Goal: Navigation & Orientation: Find specific page/section

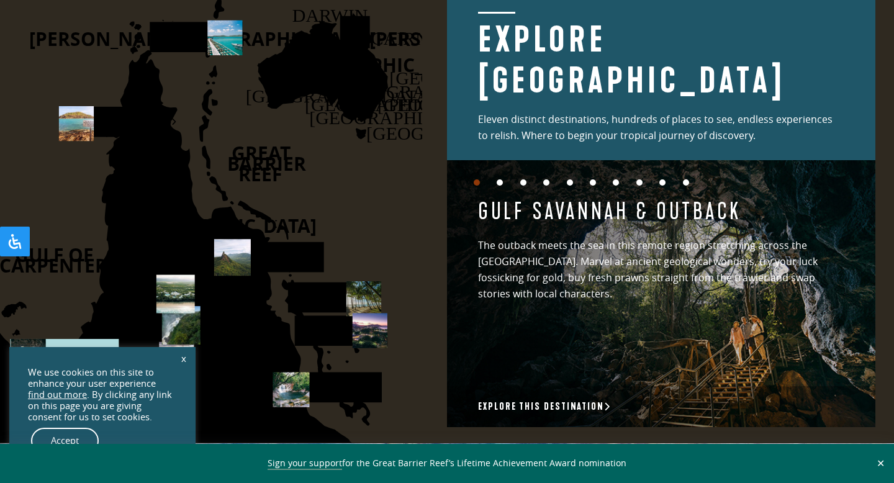
scroll to position [1704, 0]
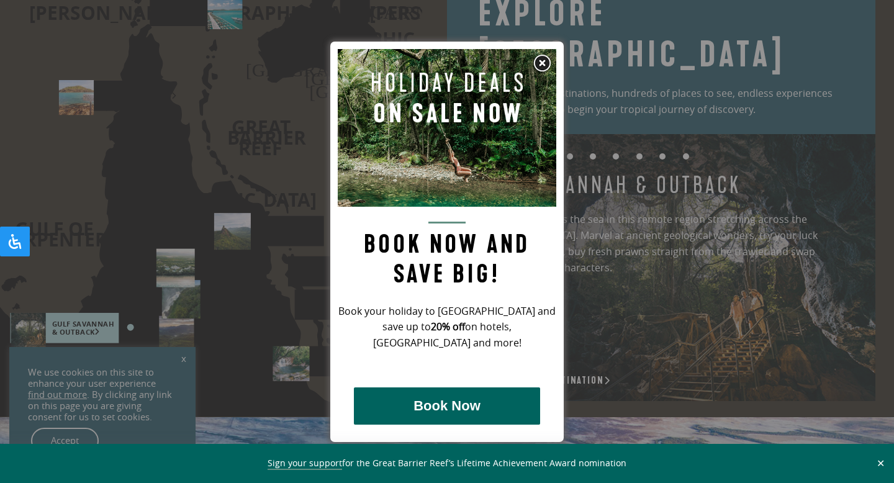
click at [315, 182] on div at bounding box center [447, 241] width 894 height 483
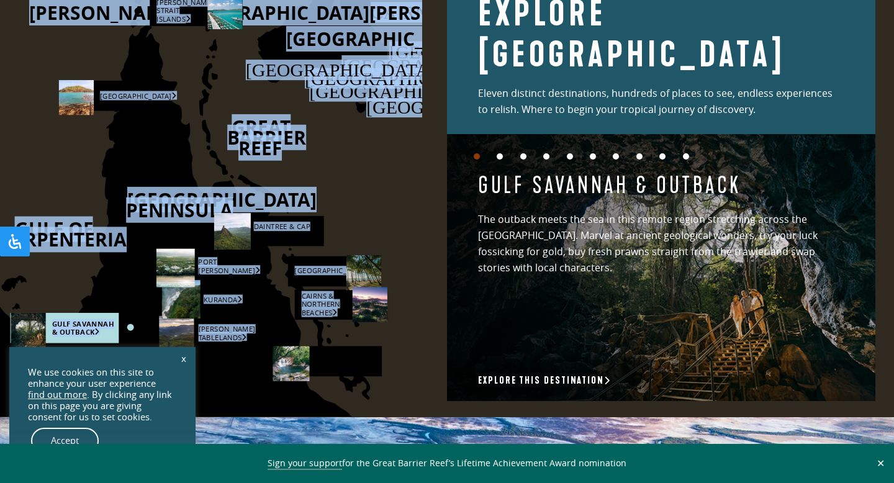
drag, startPoint x: 312, startPoint y: 179, endPoint x: 426, endPoint y: 197, distance: 115.5
click at [427, 197] on div "[PERSON_NAME] [GEOGRAPHIC_DATA] [GEOGRAPHIC_DATA] [GEOGRAPHIC_DATA] [GEOGRAPHIC…" at bounding box center [223, 184] width 447 height 463
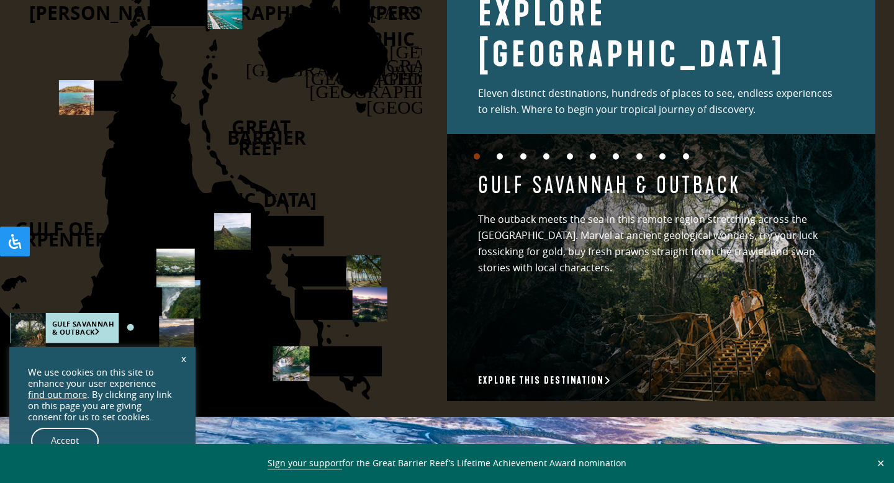
click at [339, 176] on icon "[PERSON_NAME] [GEOGRAPHIC_DATA] [GEOGRAPHIC_DATA] [GEOGRAPHIC_DATA] [GEOGRAPHIC…" at bounding box center [80, 184] width 684 height 463
click at [369, 38] on polygon at bounding box center [323, 44] width 131 height 103
click at [366, 10] on icon "[PERSON_NAME] [GEOGRAPHIC_DATA] [GEOGRAPHIC_DATA] [GEOGRAPHIC_DATA] [GEOGRAPHIC…" at bounding box center [80, 184] width 684 height 463
click at [361, 10] on icon at bounding box center [356, 4] width 32 height 34
drag, startPoint x: 172, startPoint y: 221, endPoint x: 210, endPoint y: 218, distance: 38.6
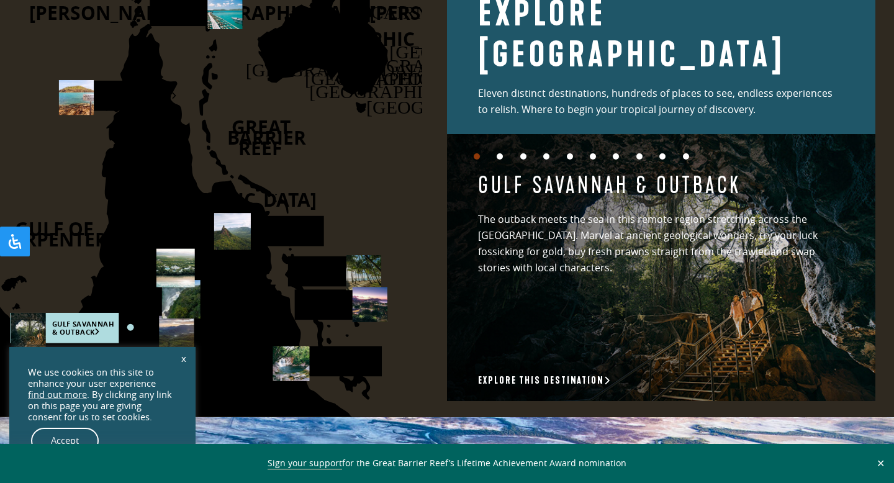
click at [210, 218] on icon at bounding box center [89, 279] width 711 height 510
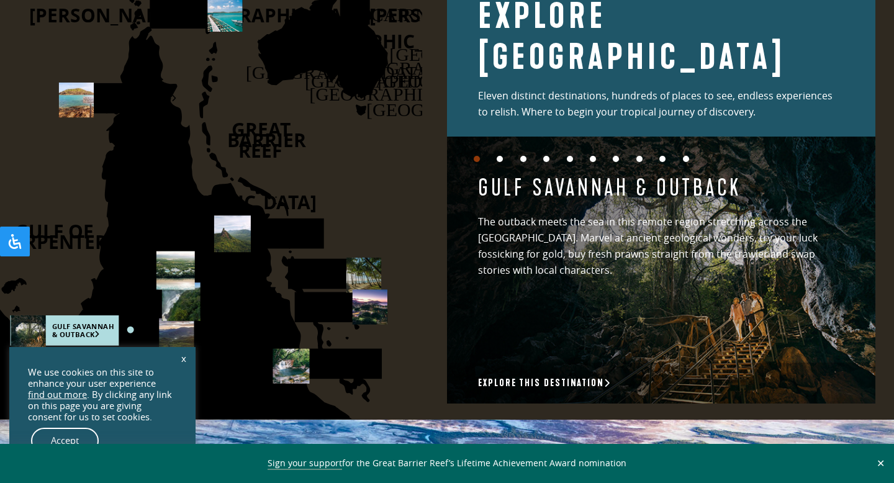
scroll to position [1703, 0]
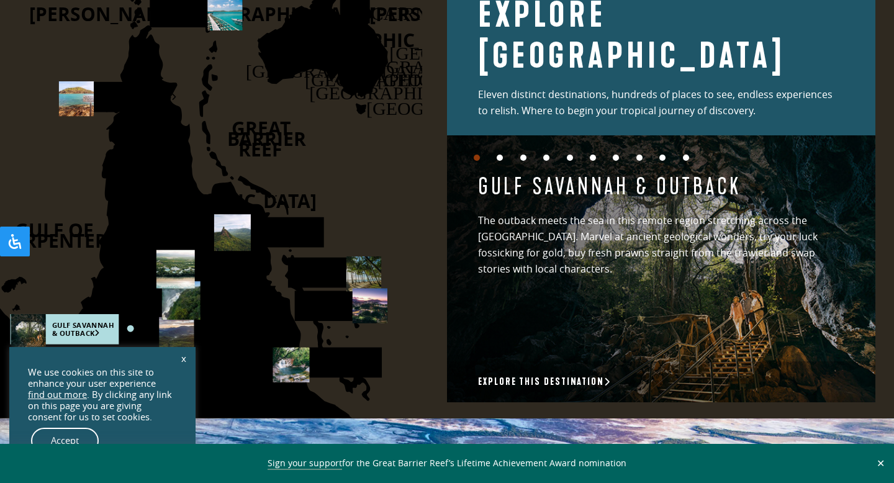
drag, startPoint x: 295, startPoint y: 196, endPoint x: 322, endPoint y: 189, distance: 27.4
click at [322, 189] on icon "[PERSON_NAME] [GEOGRAPHIC_DATA] [GEOGRAPHIC_DATA] [GEOGRAPHIC_DATA] [GEOGRAPHIC…" at bounding box center [80, 186] width 684 height 463
